Goal: Information Seeking & Learning: Learn about a topic

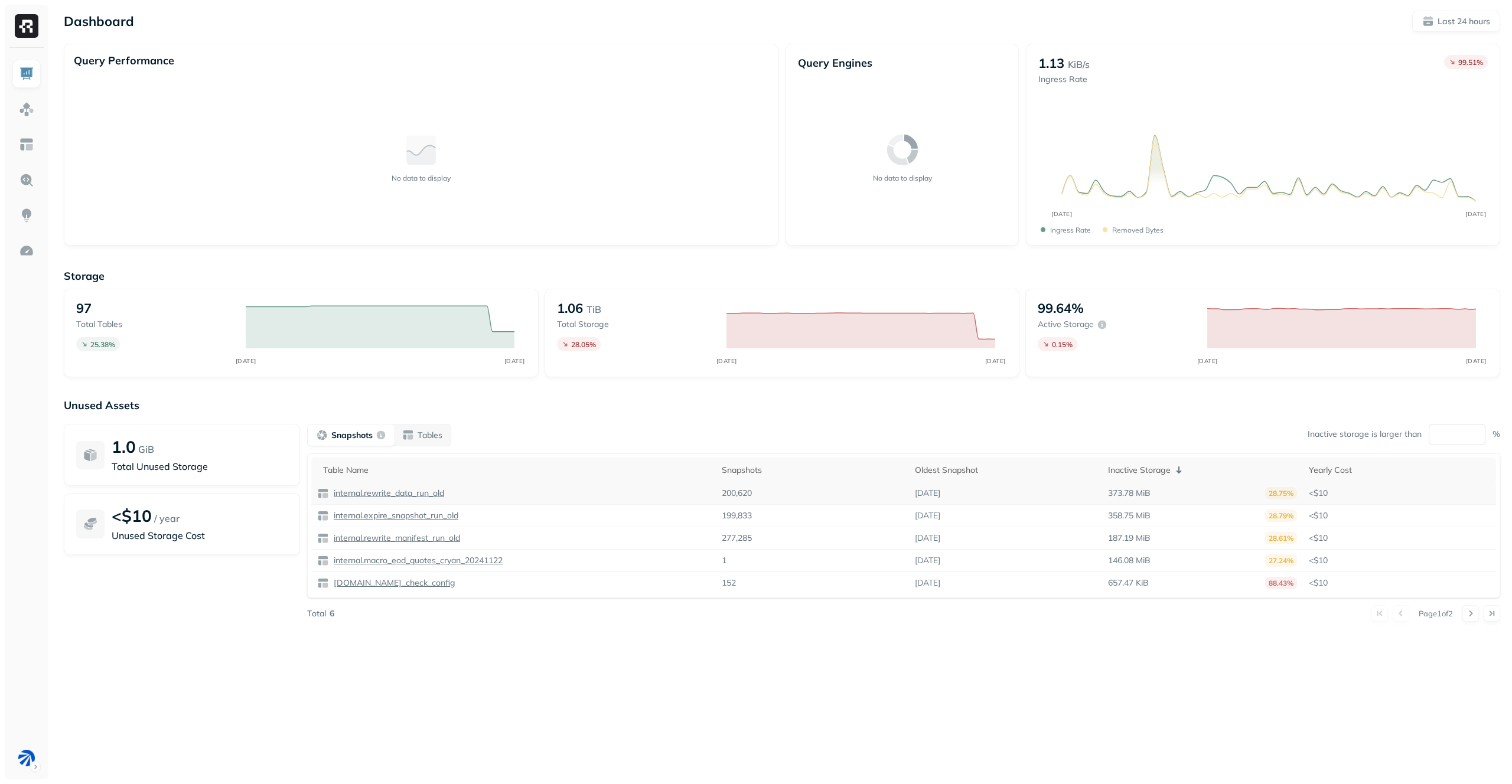
click at [406, 496] on p "internal.rewrite_data_run_old" at bounding box center [388, 493] width 113 height 11
click at [436, 434] on p "Tables" at bounding box center [430, 435] width 25 height 11
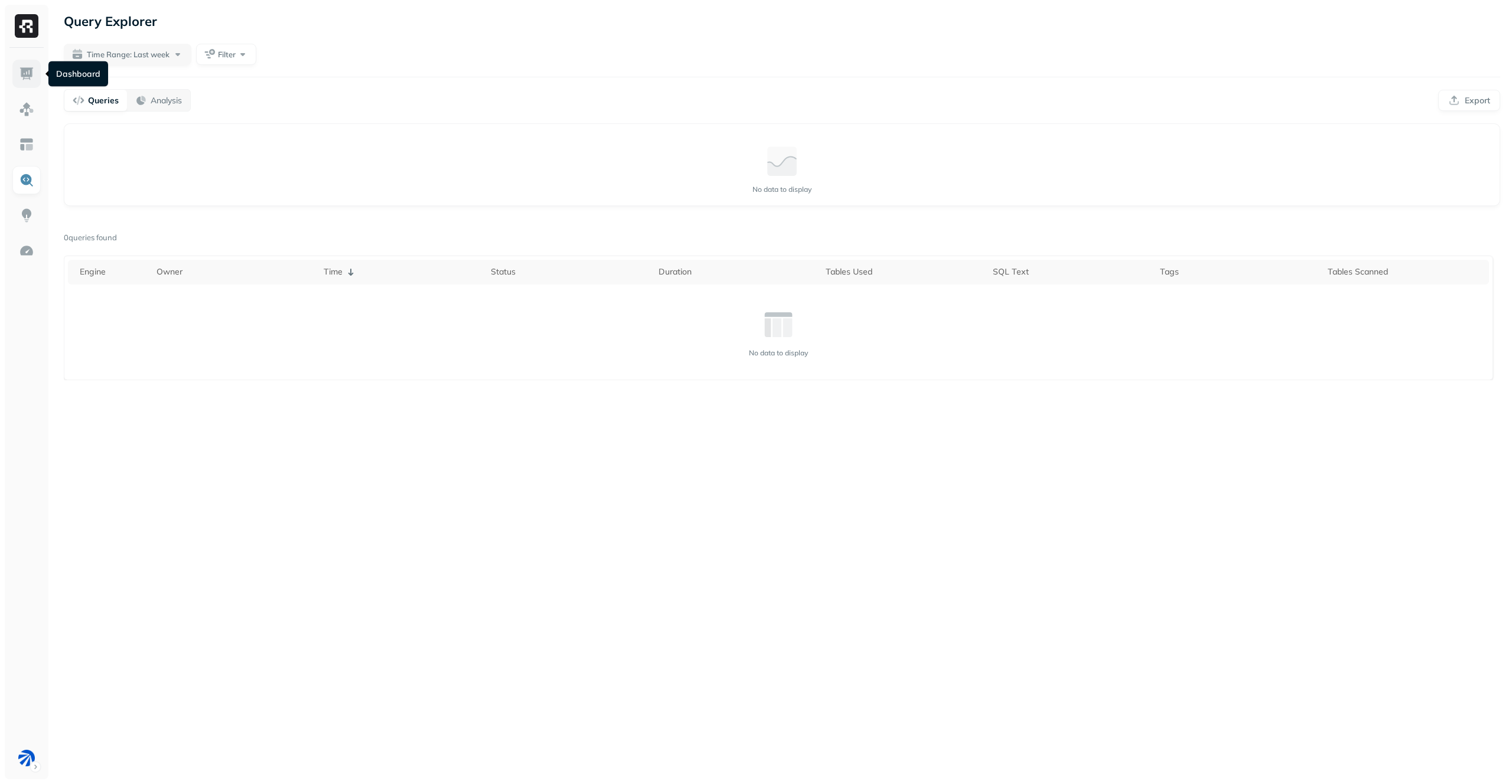
click at [30, 65] on link at bounding box center [26, 74] width 29 height 29
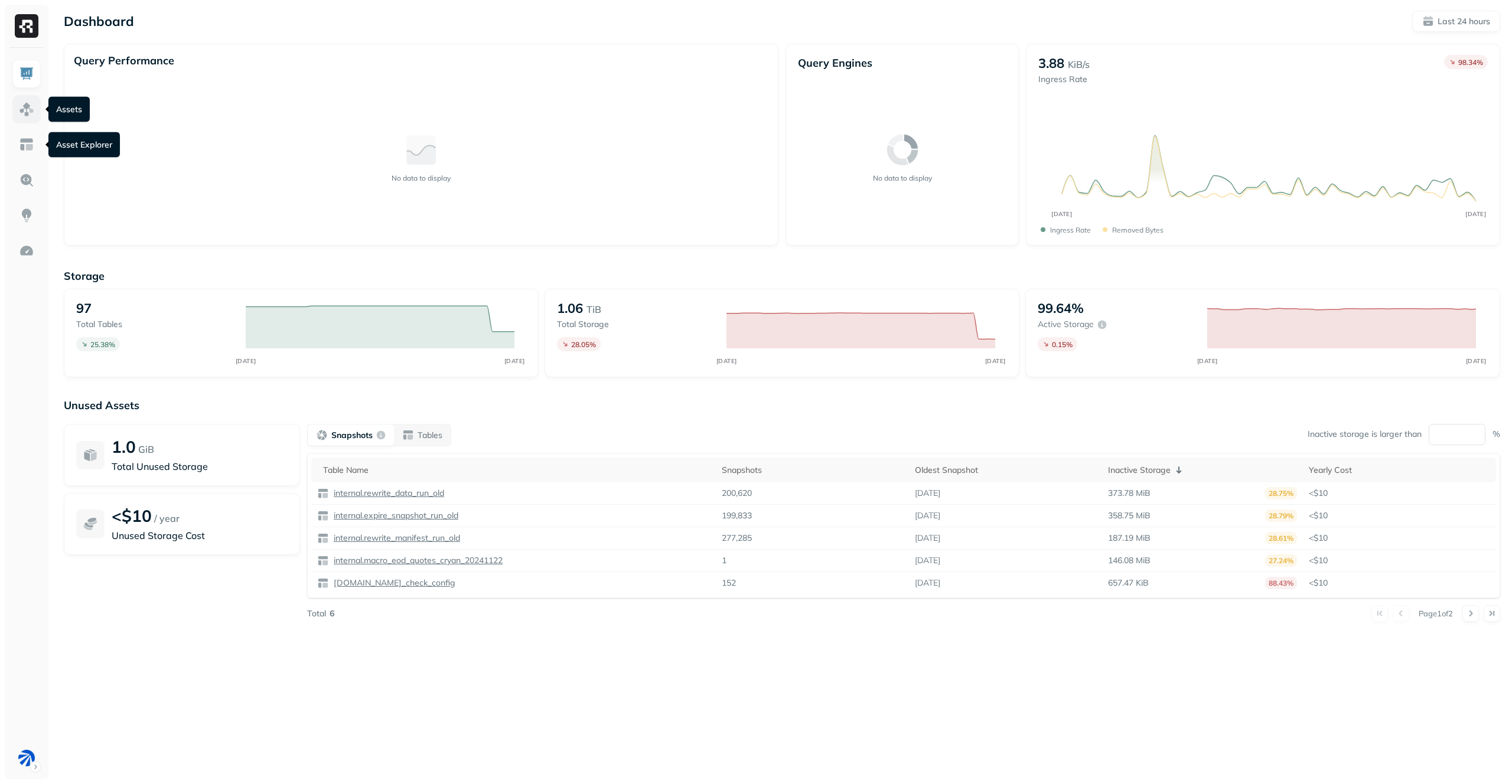
click at [17, 109] on link at bounding box center [26, 109] width 29 height 29
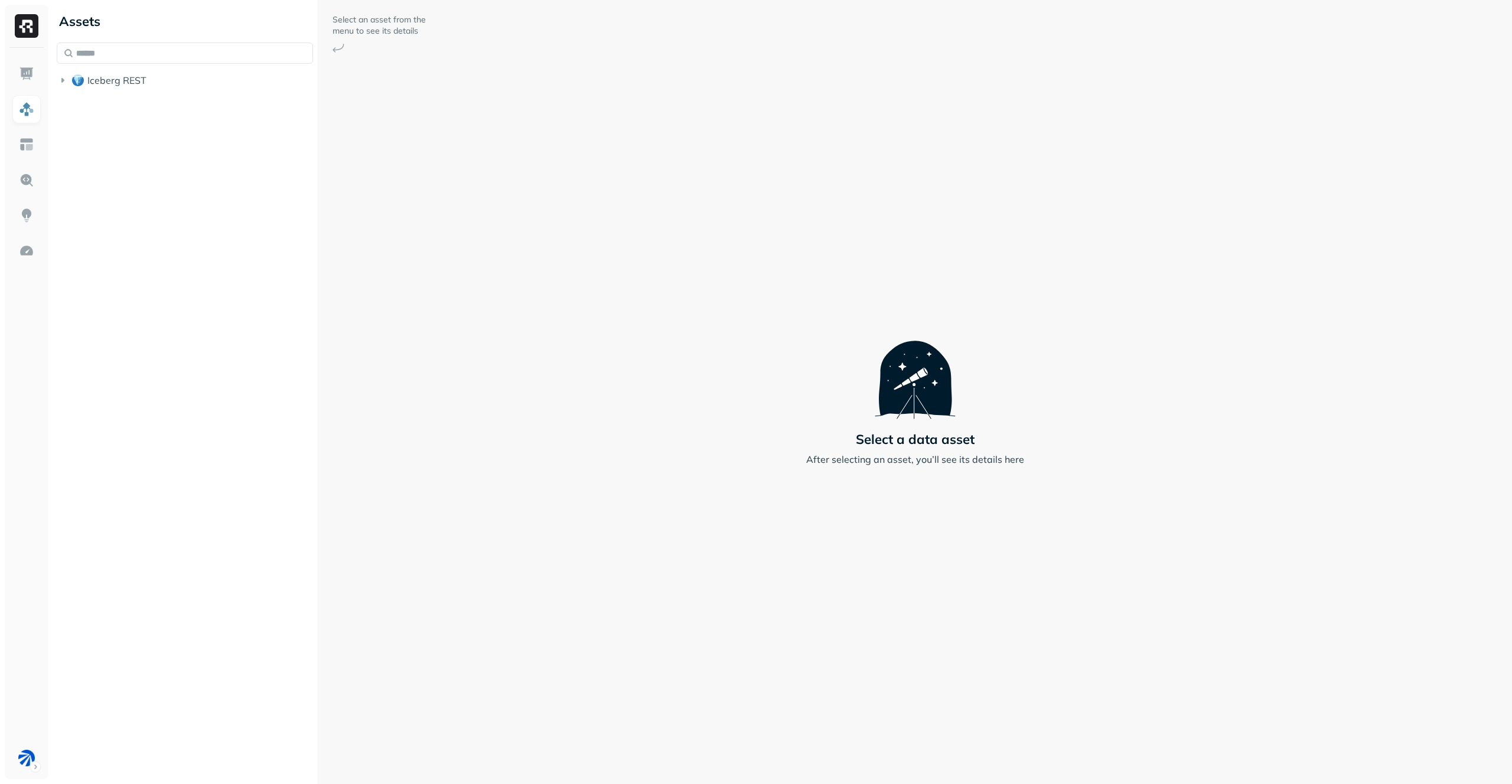
click at [109, 180] on div "Assets Iceberg REST" at bounding box center [185, 392] width 266 height 784
click at [35, 143] on link at bounding box center [26, 145] width 29 height 29
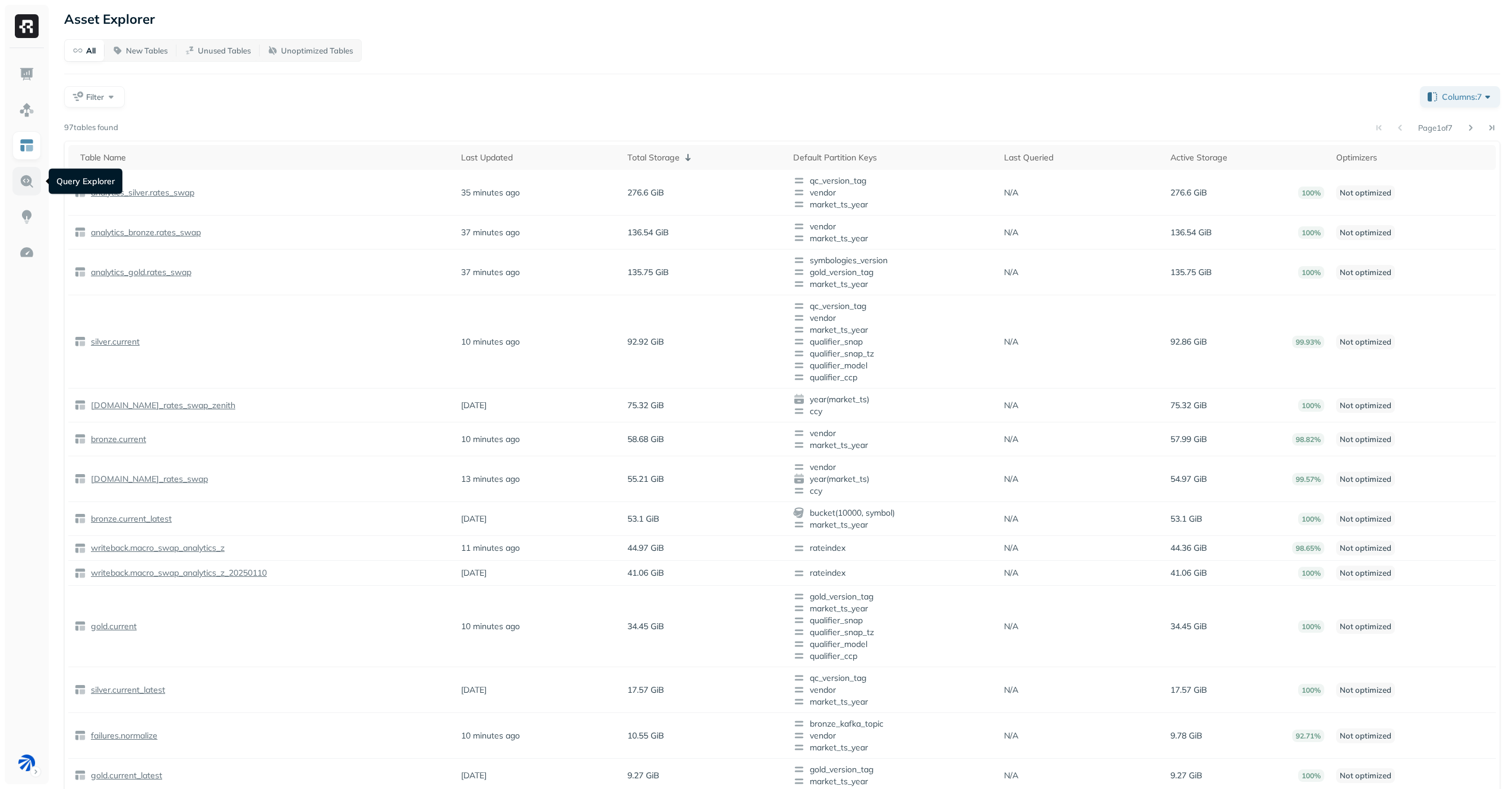
click at [36, 175] on link at bounding box center [27, 181] width 29 height 29
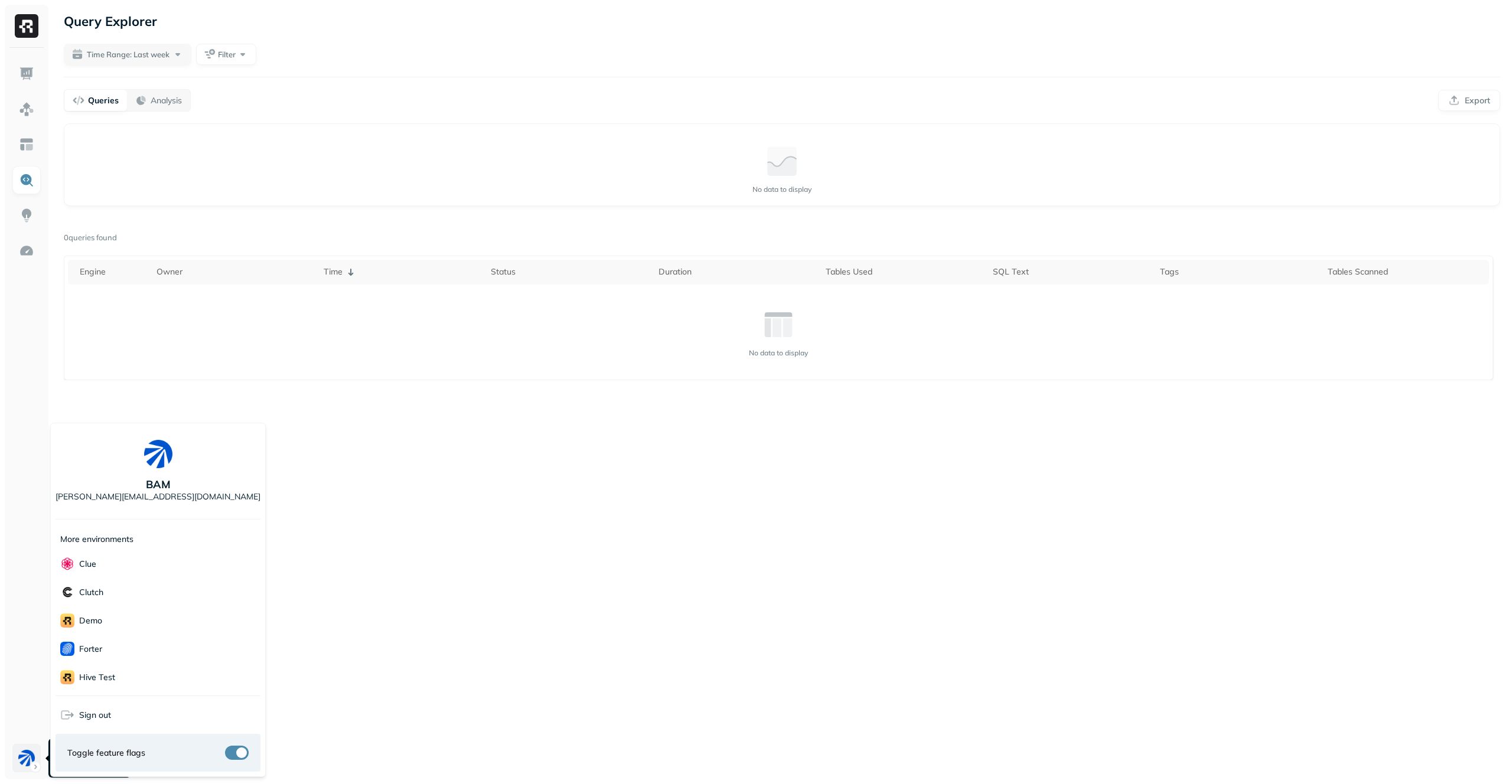
click at [17, 766] on html "Query Explorer Time Range: Last week Filter Queries Analysis Export Query Perfo…" at bounding box center [756, 392] width 1512 height 784
click at [139, 640] on div "Forter" at bounding box center [158, 649] width 205 height 29
click at [593, 518] on html "Query Explorer Time Range: Last week Filter Queries Analysis Export Query Perfo…" at bounding box center [756, 392] width 1512 height 784
